Goal: Task Accomplishment & Management: Complete application form

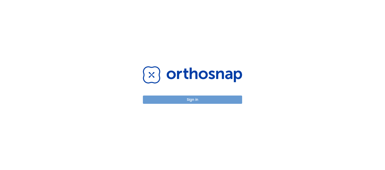
click at [200, 98] on button "Sign in" at bounding box center [192, 100] width 99 height 8
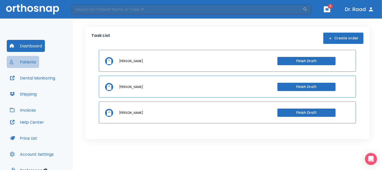
click at [31, 63] on button "Patients" at bounding box center [23, 62] width 32 height 12
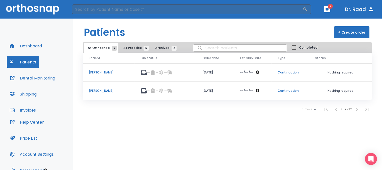
click at [130, 48] on span "At Practice 18" at bounding box center [134, 48] width 23 height 5
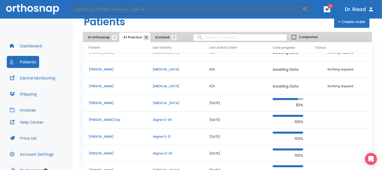
scroll to position [25, 0]
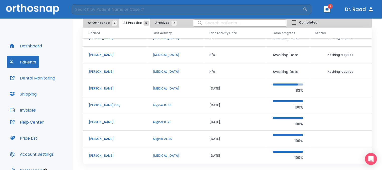
click at [115, 120] on p "[PERSON_NAME]" at bounding box center [115, 122] width 52 height 5
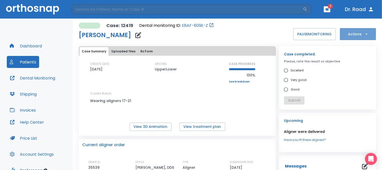
click at [364, 33] on icon "button" at bounding box center [366, 34] width 5 height 5
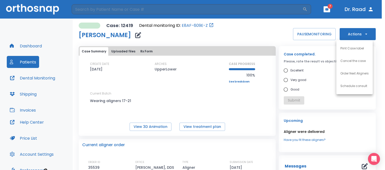
click at [362, 76] on li "Order Next Aligners" at bounding box center [355, 73] width 36 height 13
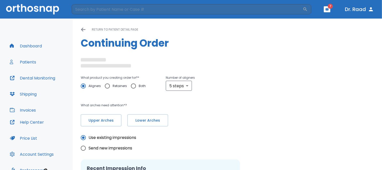
radio input "false"
radio input "true"
type textarea "please do not place attachments on existing crowns."
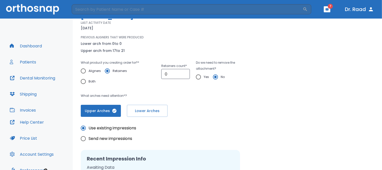
scroll to position [50, 0]
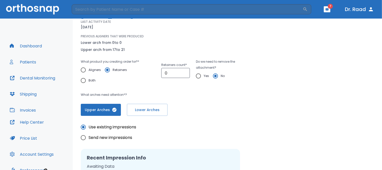
click at [83, 69] on input "Aligners" at bounding box center [83, 70] width 11 height 11
radio input "true"
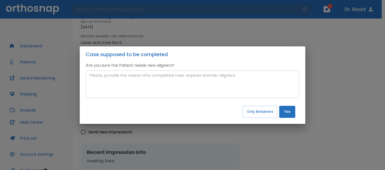
click at [116, 84] on textarea at bounding box center [192, 84] width 207 height 23
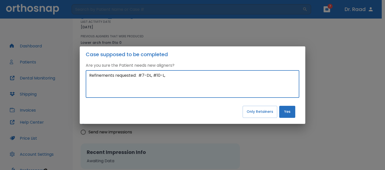
click at [153, 75] on textarea "Refinements requested: #7-DL, #10-L," at bounding box center [192, 84] width 207 height 23
click at [188, 75] on textarea "Refinements requested: #7-DL, #8-B, #10-L," at bounding box center [192, 84] width 207 height 23
type textarea "Refinements requested: #7-DL, #8-B, #10-L, #11 and #13 occlusal plane"
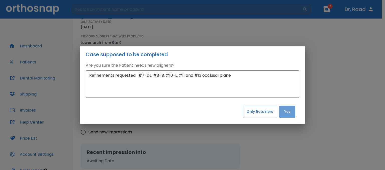
click at [291, 116] on button "Yes" at bounding box center [288, 112] width 16 height 12
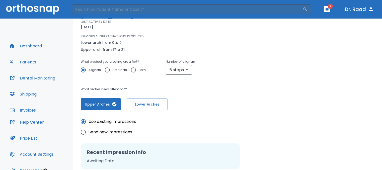
click at [82, 133] on input "Send new impressions" at bounding box center [83, 132] width 11 height 11
radio input "true"
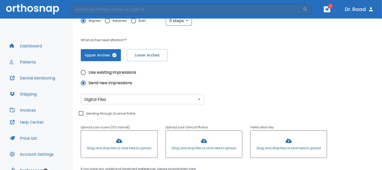
scroll to position [100, 0]
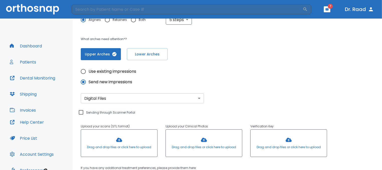
click at [117, 139] on div at bounding box center [119, 143] width 76 height 27
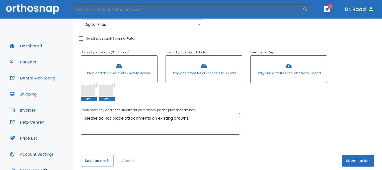
scroll to position [176, 0]
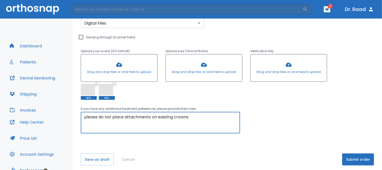
drag, startPoint x: 85, startPoint y: 117, endPoint x: 191, endPoint y: 123, distance: 107.0
click at [191, 123] on textarea "please do not place attachments on existing crowns." at bounding box center [160, 122] width 152 height 17
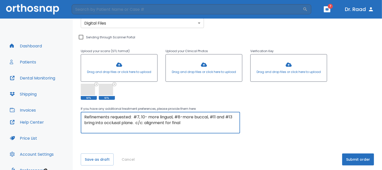
click at [174, 123] on textarea "Refinements requested: #7, 10- more lingual, #8-more buccal, #11 and #13 bring …" at bounding box center [160, 122] width 152 height 17
click at [85, 122] on textarea "Refinements requested: #7, 10- more lingual, #8-more buccal, #11 and #13 bring …" at bounding box center [160, 122] width 152 height 17
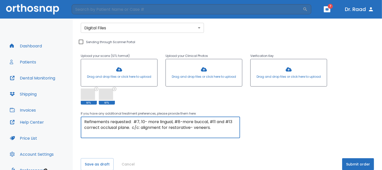
scroll to position [179, 0]
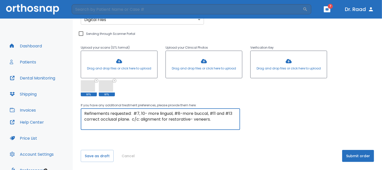
type textarea "Refinements requested: #7, 10- more lingual, #8-more buccal, #11 and #13 correc…"
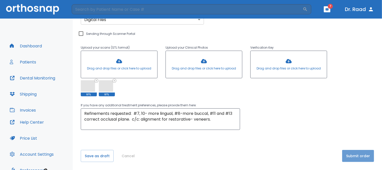
click at [353, 154] on button "Submit order" at bounding box center [358, 156] width 32 height 12
